Goal: Task Accomplishment & Management: Complete application form

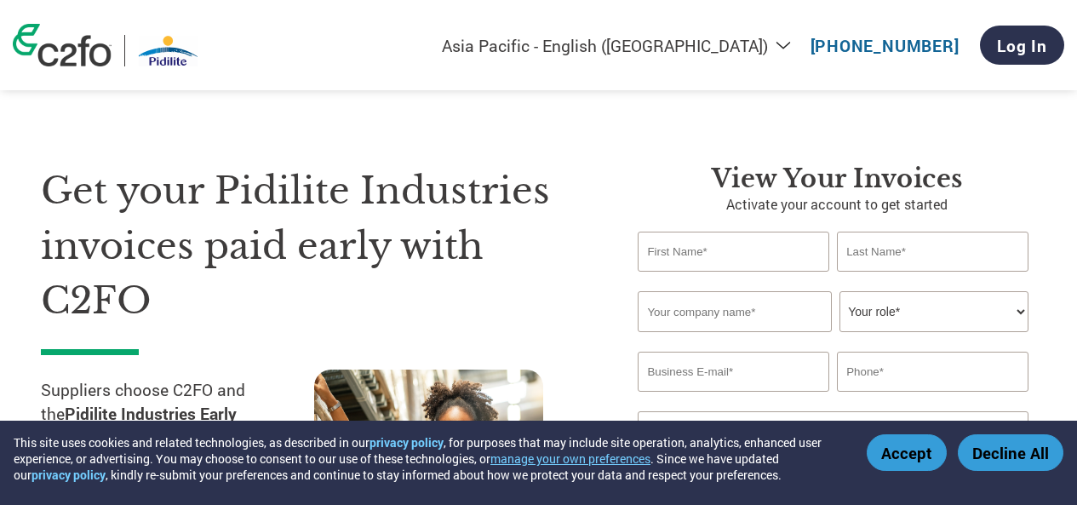
select select "en-IN"
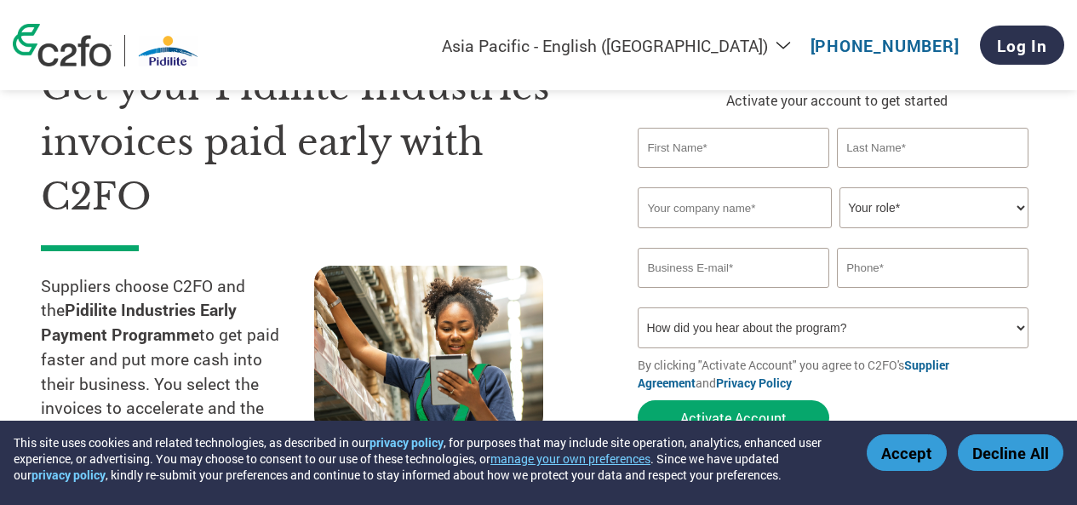
scroll to position [102, 0]
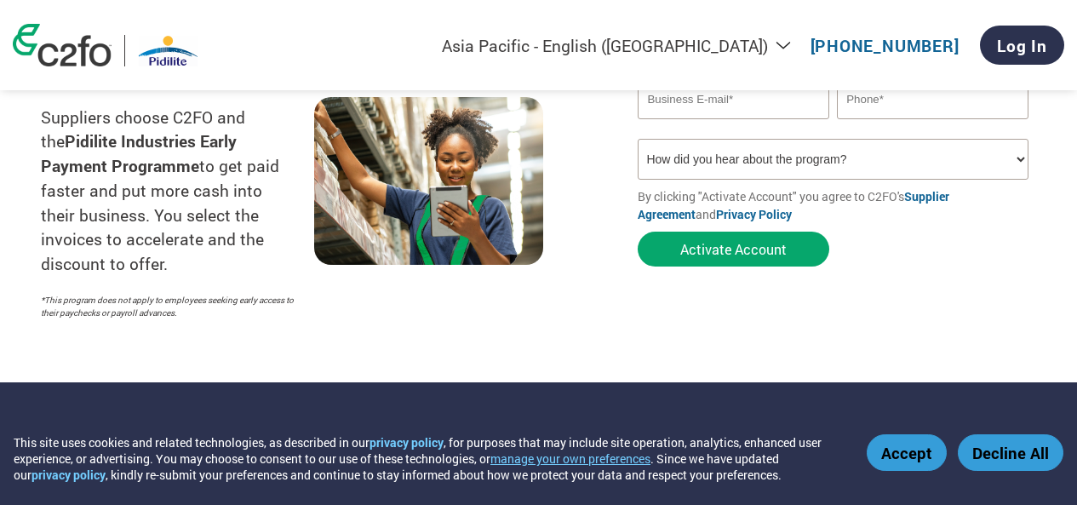
drag, startPoint x: 0, startPoint y: 0, endPoint x: 226, endPoint y: 301, distance: 375.8
click at [226, 301] on p "*This program does not apply to employees seeking early access to their paychec…" at bounding box center [169, 307] width 256 height 26
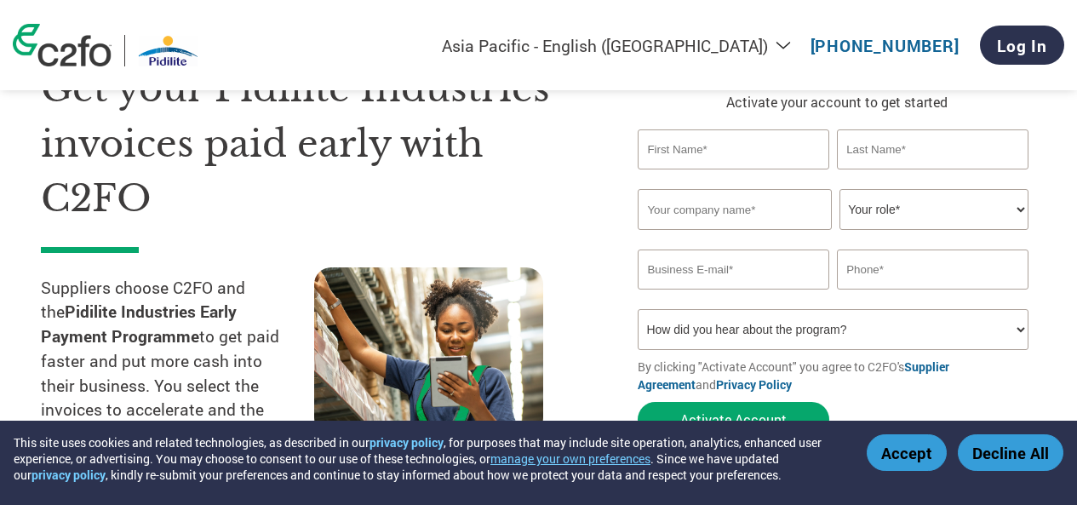
click at [751, 158] on input "text" at bounding box center [733, 149] width 191 height 40
type input "s"
type input "Surjitsingh"
click at [914, 137] on input "text" at bounding box center [932, 149] width 191 height 40
type input "[PERSON_NAME]"
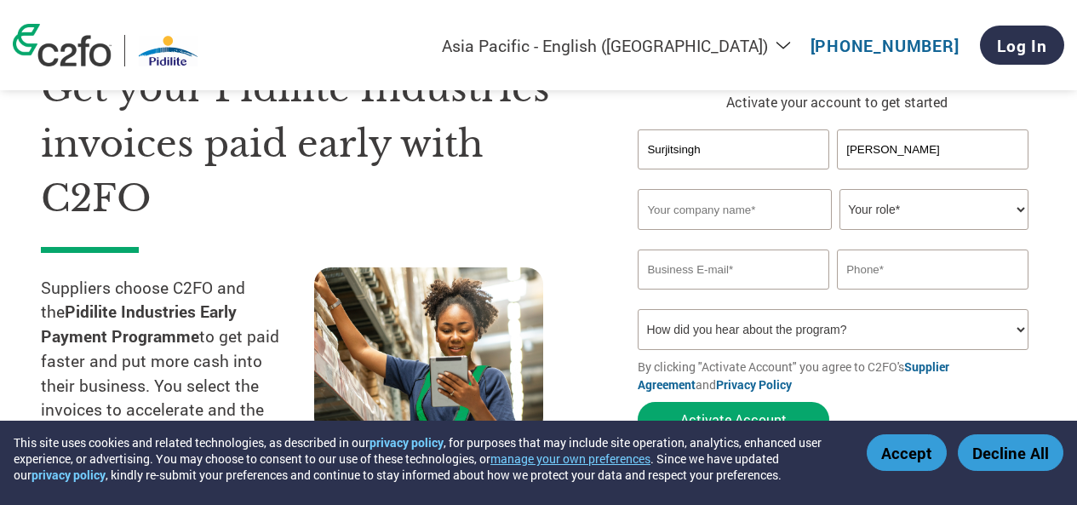
click at [714, 215] on input "text" at bounding box center [734, 209] width 193 height 41
type input "b"
type input "Balaji Polymers"
click at [875, 210] on select "Your role* CFO Controller Credit Manager Finance Director Treasurer CEO Preside…" at bounding box center [934, 209] width 188 height 41
click at [840, 189] on select "Your role* CFO Controller Credit Manager Finance Director Treasurer CEO Preside…" at bounding box center [934, 209] width 188 height 41
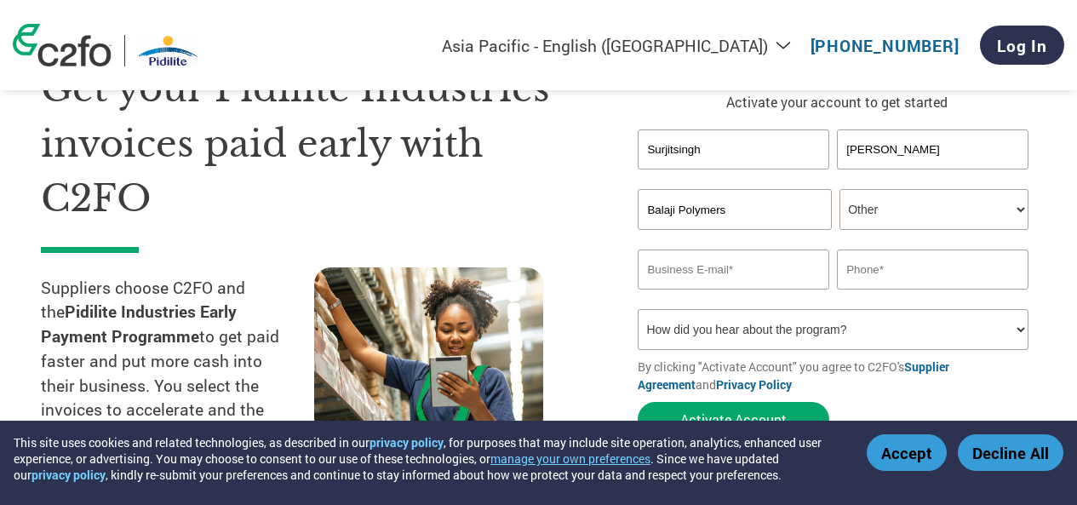
click at [1023, 204] on select "Your role* CFO Controller Credit Manager Finance Director Treasurer CEO Preside…" at bounding box center [934, 209] width 188 height 41
click at [840, 189] on select "Your role* CFO Controller Credit Manager Finance Director Treasurer CEO Preside…" at bounding box center [934, 209] width 188 height 41
click at [1021, 209] on select "Your role* CFO Controller Credit Manager Finance Director Treasurer CEO Preside…" at bounding box center [934, 209] width 188 height 41
click at [840, 189] on select "Your role* CFO Controller Credit Manager Finance Director Treasurer CEO Preside…" at bounding box center [934, 209] width 188 height 41
click at [1023, 208] on select "Your role* CFO Controller Credit Manager Finance Director Treasurer CEO Preside…" at bounding box center [934, 209] width 188 height 41
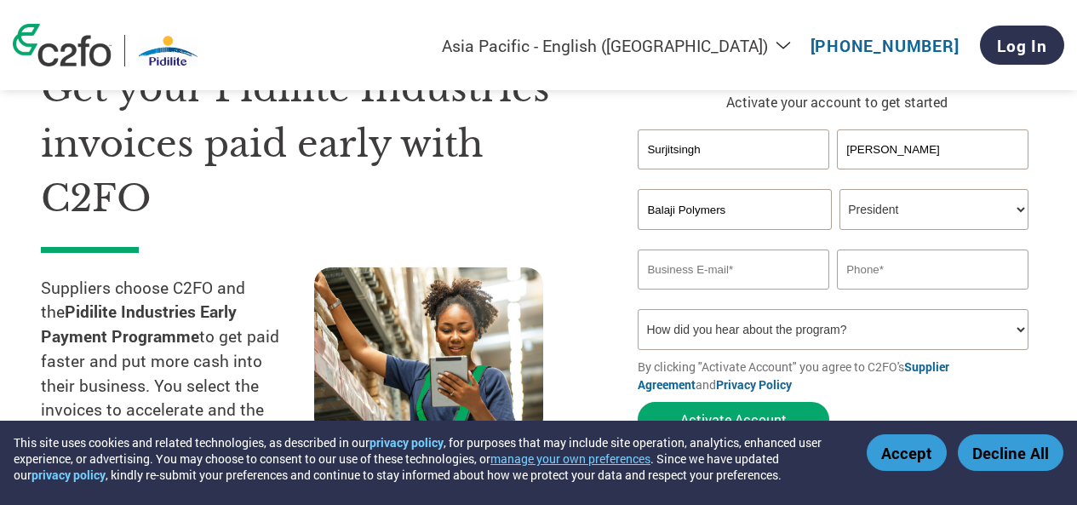
select select "OWNER_FOUNDER"
click at [840, 189] on select "Your role* CFO Controller Credit Manager Finance Director Treasurer CEO Preside…" at bounding box center [934, 209] width 188 height 41
click at [687, 285] on input "email" at bounding box center [733, 269] width 191 height 40
type input "[EMAIL_ADDRESS][DOMAIN_NAME]"
click at [853, 276] on input "text" at bounding box center [932, 269] width 191 height 40
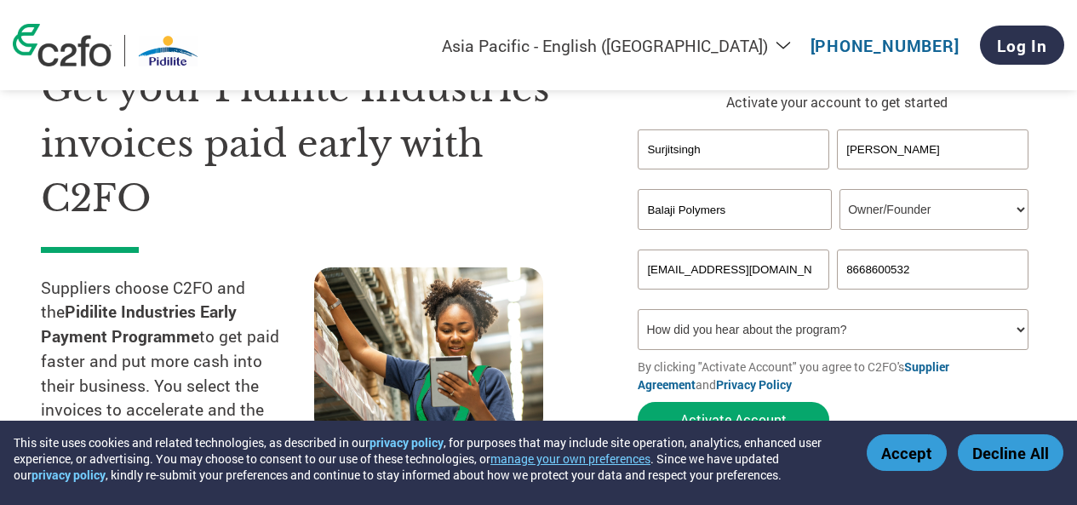
type input "8668600532"
click at [1020, 326] on select "How did you hear about the program? Received a letter Email Social Media Online…" at bounding box center [833, 329] width 390 height 41
click at [638, 309] on select "How did you hear about the program? Received a letter Email Social Media Online…" at bounding box center [833, 329] width 390 height 41
select select "Email"
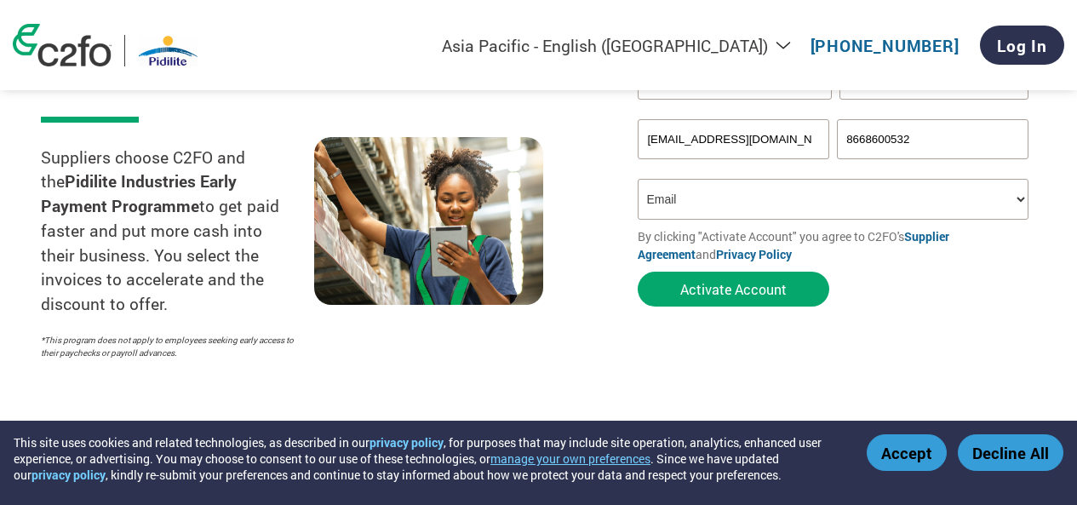
scroll to position [175, 0]
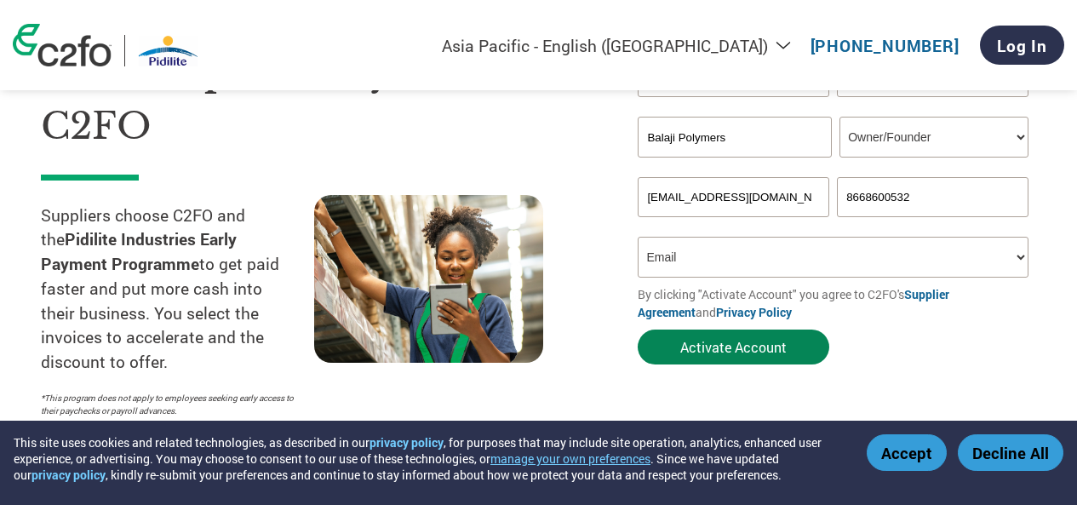
click at [713, 347] on button "Activate Account" at bounding box center [734, 347] width 192 height 35
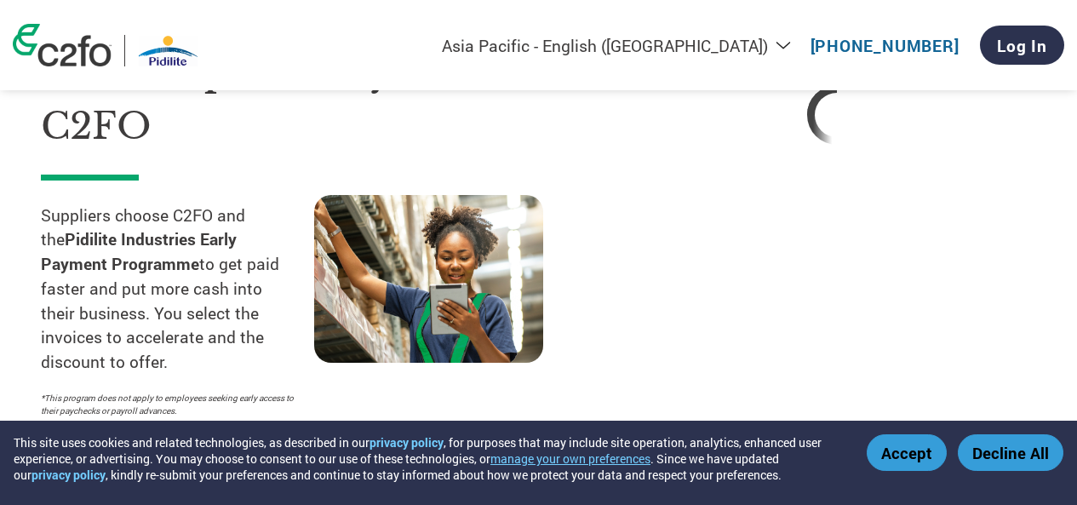
select select "en-IN"
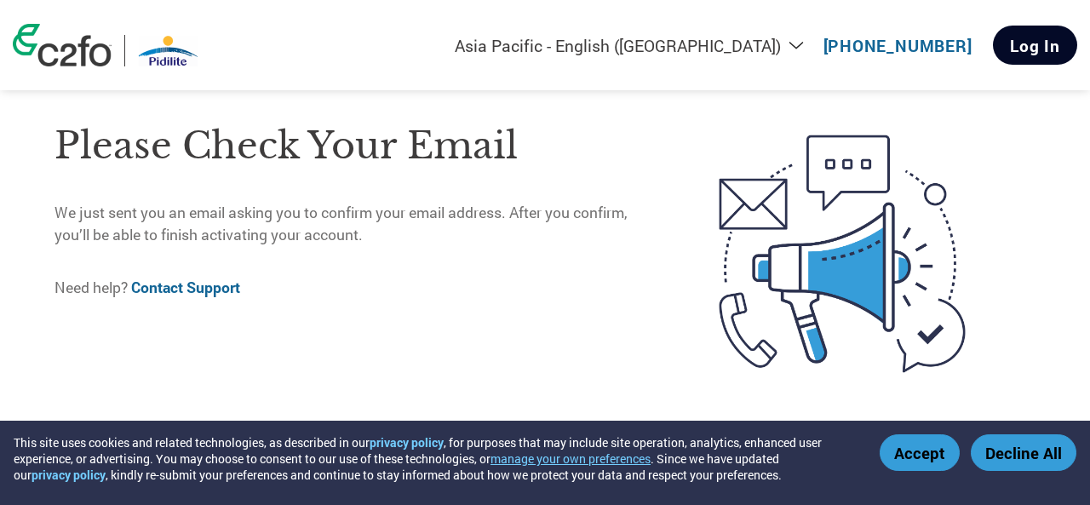
click at [1013, 51] on link "Log In" at bounding box center [1035, 45] width 84 height 39
select select "en-IN"
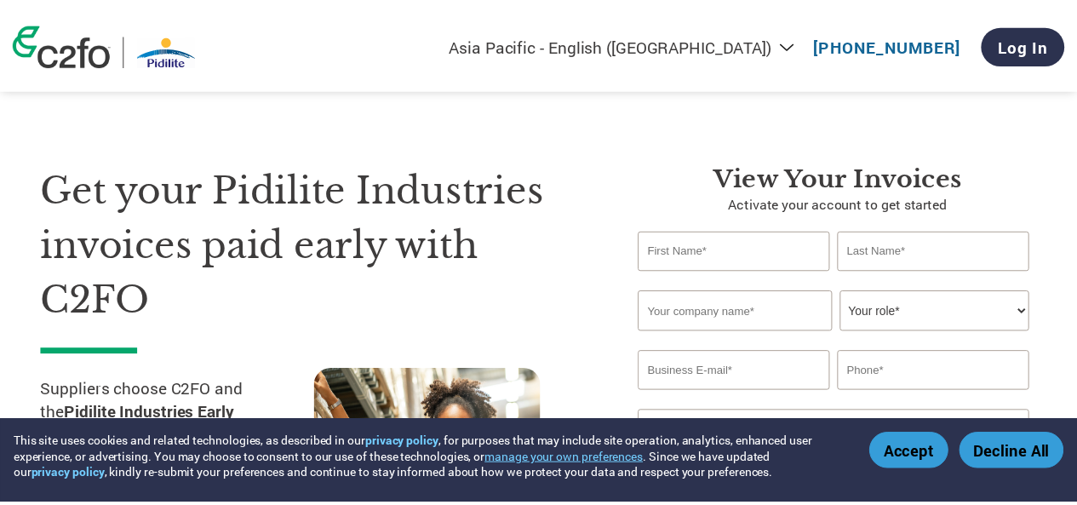
scroll to position [761, 0]
